Goal: Check status: Check status

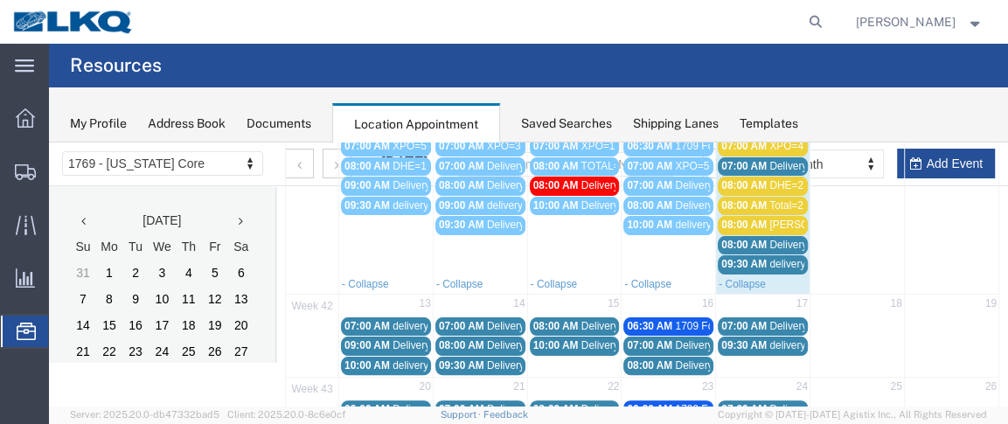
scroll to position [216, 0]
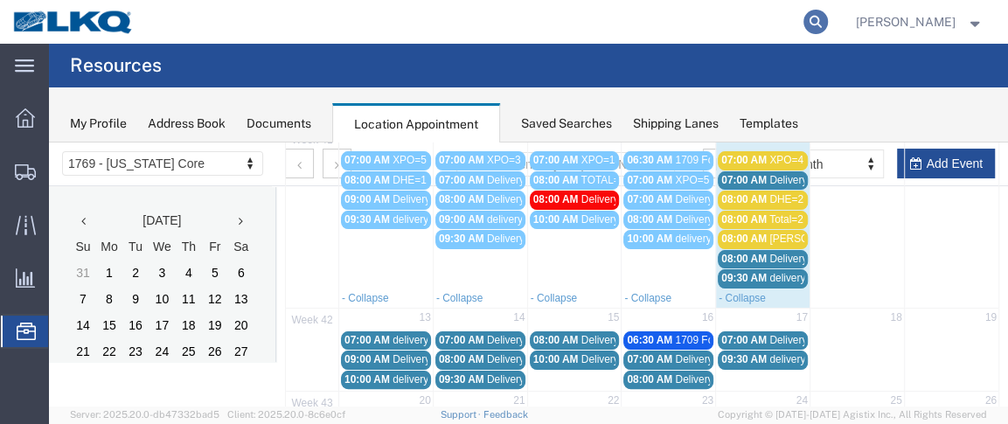
click at [812, 23] on icon at bounding box center [815, 22] width 24 height 24
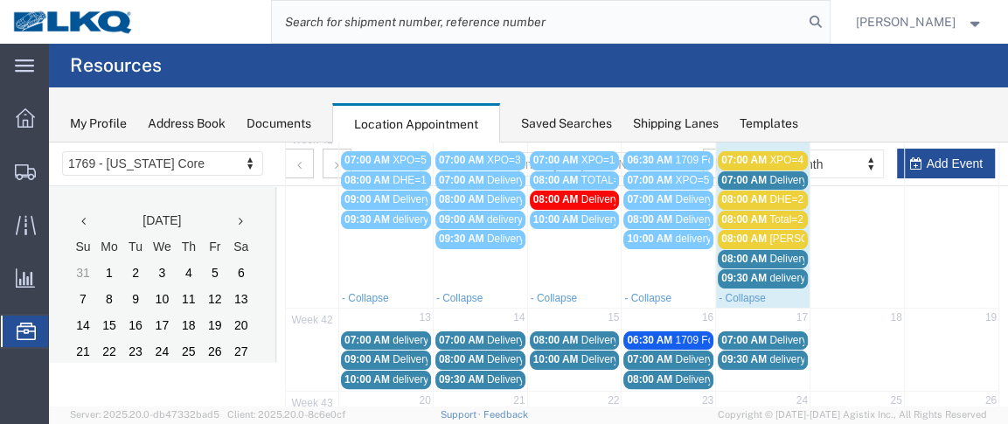
click at [498, 22] on input "search" at bounding box center [538, 22] width 532 height 42
type input "56743499"
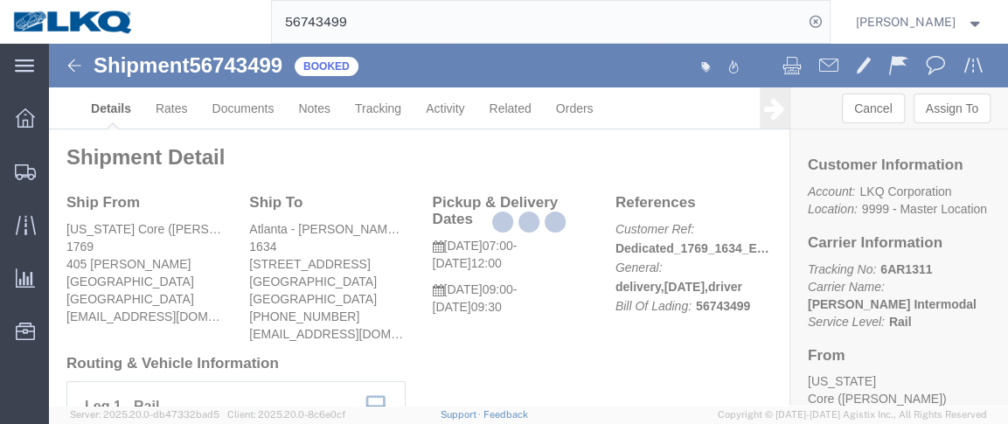
click at [260, 117] on div at bounding box center [528, 225] width 959 height 362
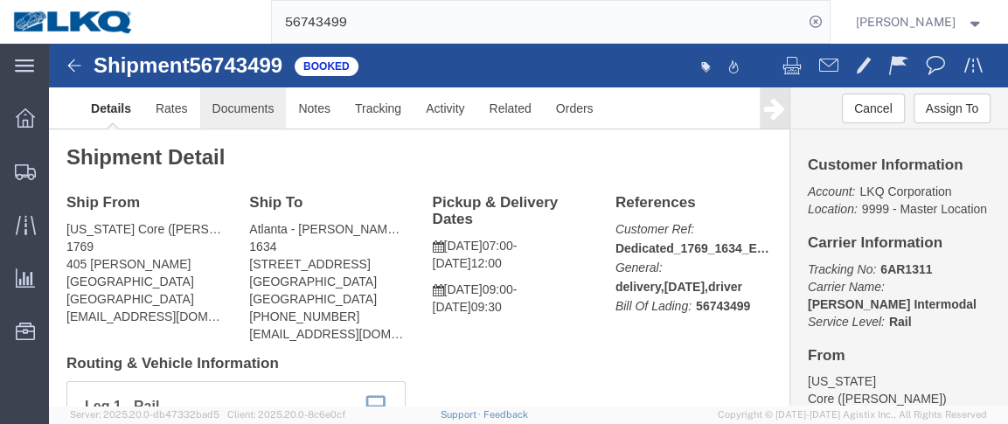
click link "Documents"
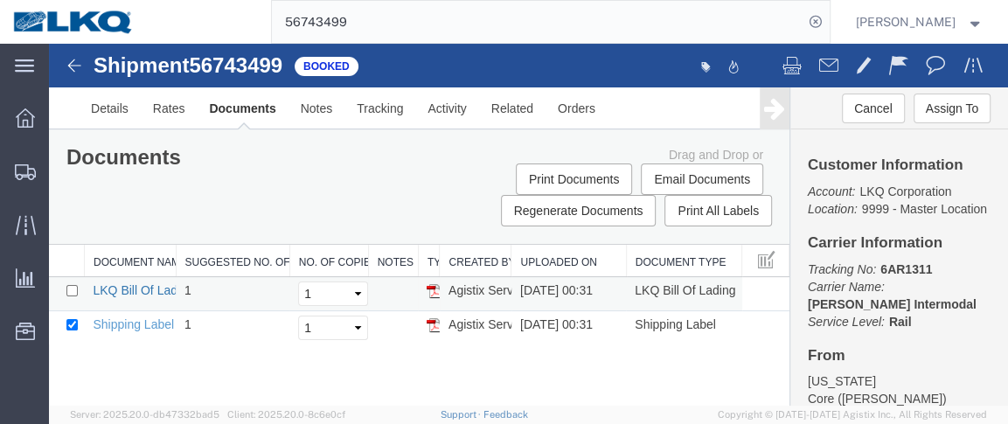
click at [154, 285] on link "LKQ Bill Of Lading" at bounding box center [143, 290] width 101 height 14
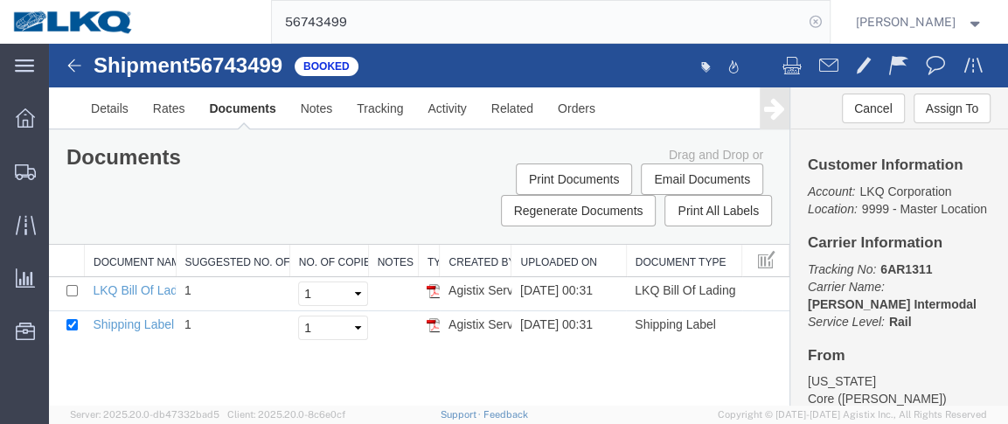
click at [818, 22] on icon at bounding box center [815, 22] width 24 height 24
click at [828, 24] on icon at bounding box center [815, 22] width 24 height 24
click at [629, 22] on input "search" at bounding box center [538, 22] width 532 height 42
type input "56743500"
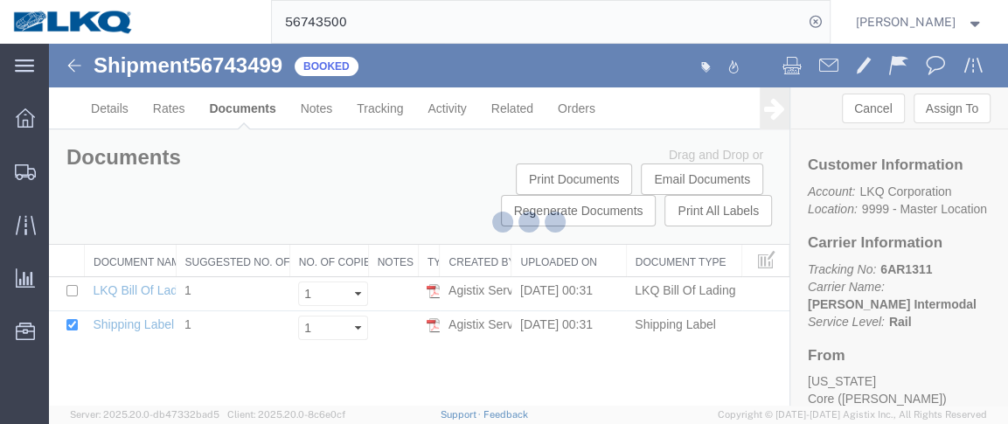
click at [177, 293] on div at bounding box center [528, 225] width 959 height 362
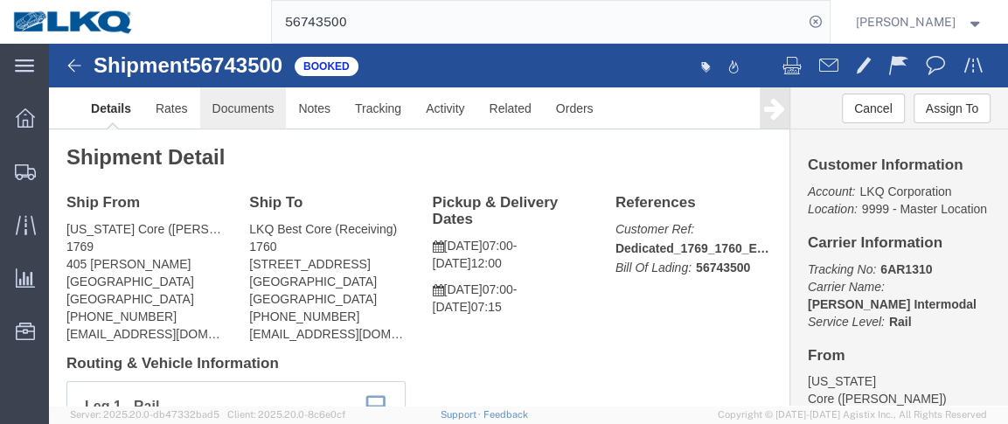
click link "Documents"
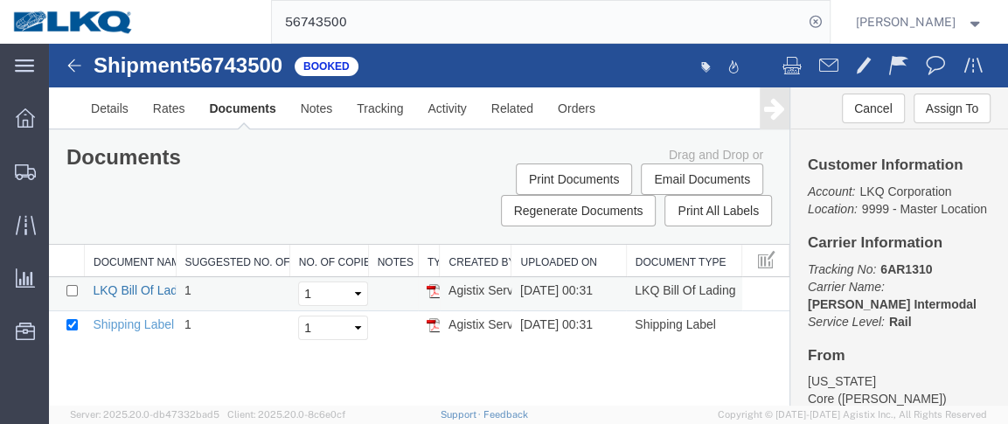
click at [153, 293] on link "LKQ Bill Of Lading" at bounding box center [143, 290] width 101 height 14
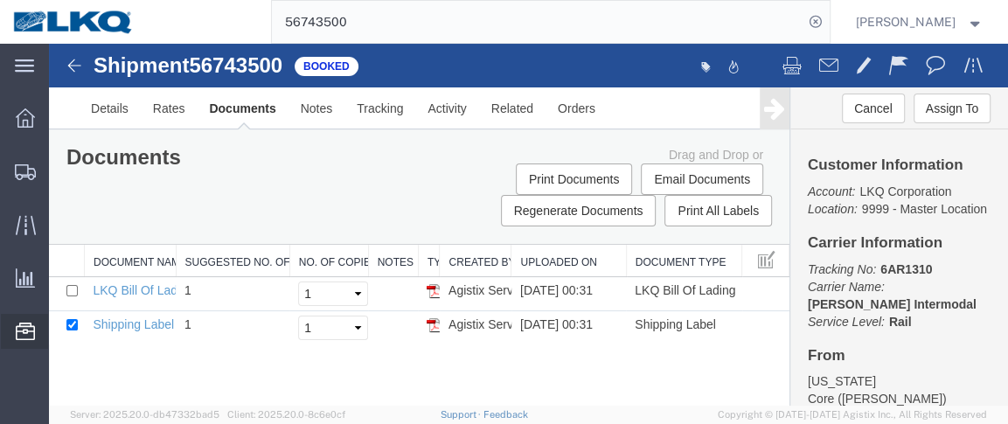
click at [0, 0] on span "Location Appointment" at bounding box center [0, 0] width 0 height 0
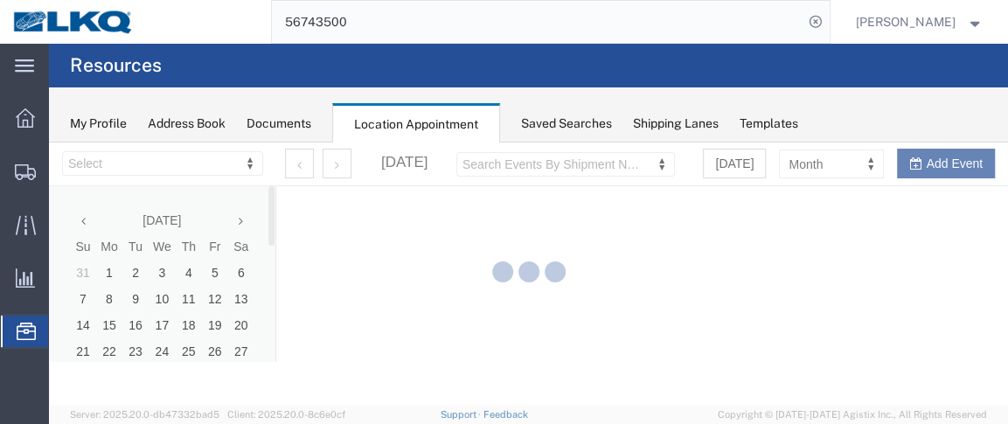
select select "28716"
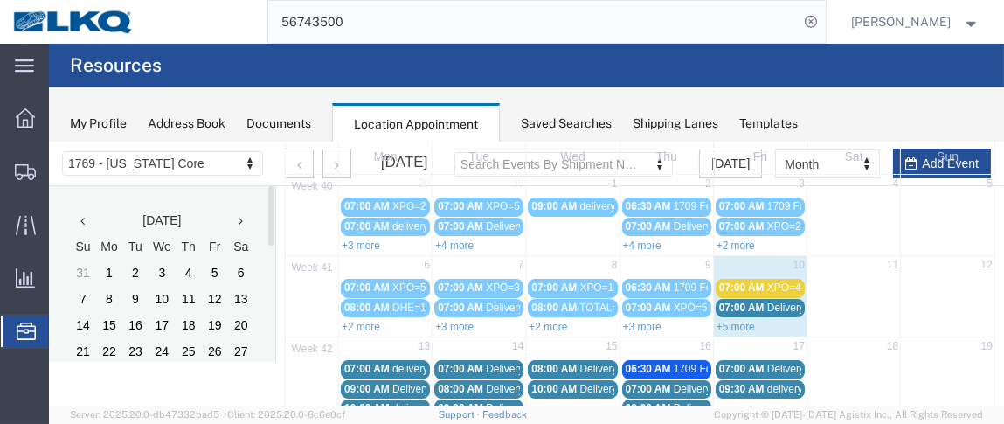
scroll to position [108, 0]
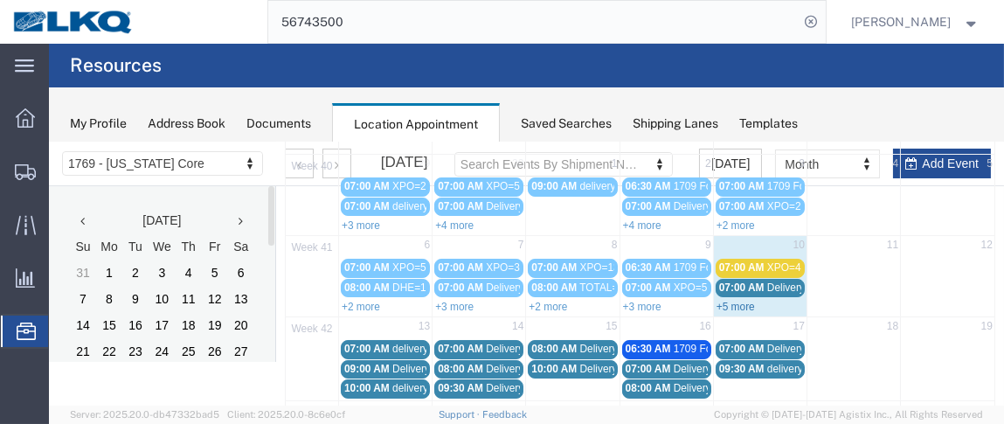
click at [735, 306] on link "+5 more" at bounding box center [736, 306] width 38 height 12
